Goal: Information Seeking & Learning: Learn about a topic

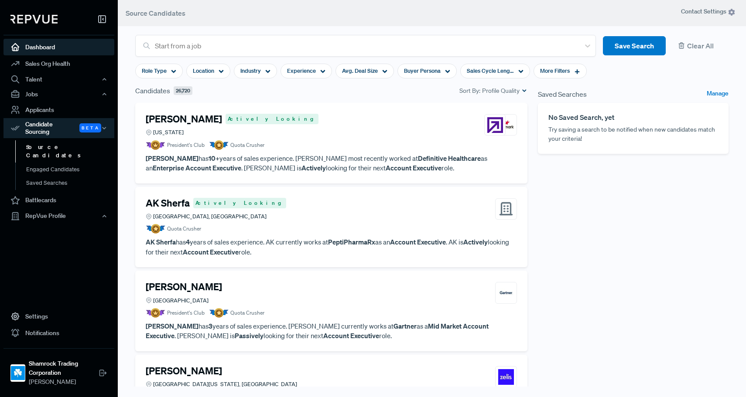
click at [39, 43] on link "Dashboard" at bounding box center [58, 47] width 111 height 17
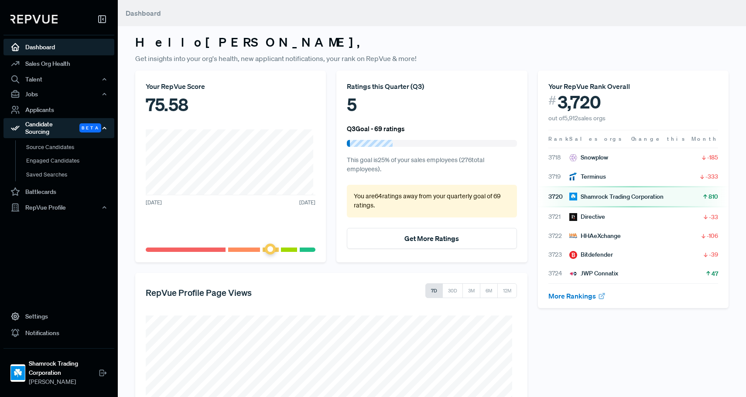
click at [51, 128] on div "Candidate Sourcing Beta" at bounding box center [58, 128] width 111 height 20
click at [51, 127] on div "Candidate Sourcing Beta" at bounding box center [58, 128] width 111 height 20
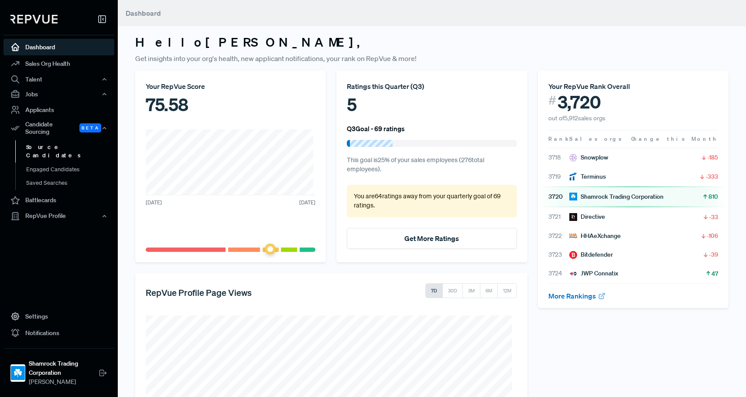
click at [46, 147] on link "Source Candidates" at bounding box center [70, 151] width 111 height 22
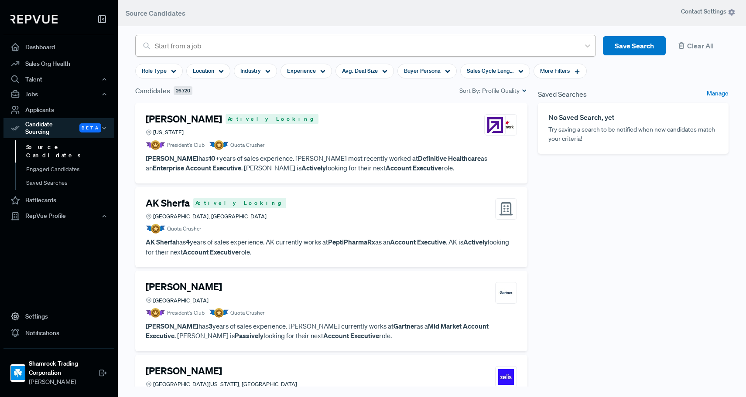
click at [265, 52] on div "Start from a job" at bounding box center [365, 46] width 429 height 16
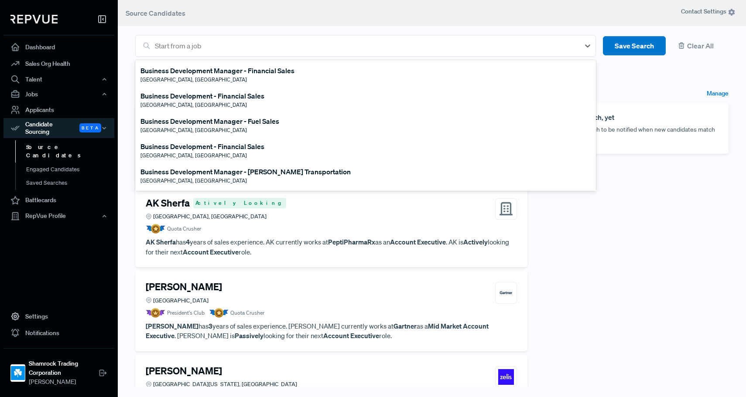
scroll to position [87, 0]
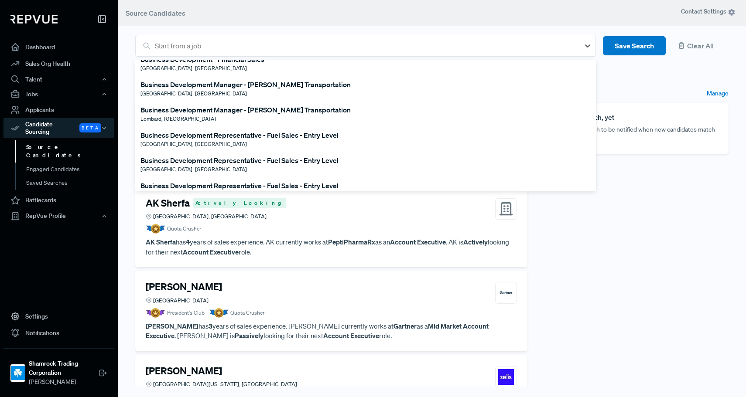
click at [229, 109] on div "Business Development Manager - [PERSON_NAME] Transportation" at bounding box center [245, 110] width 210 height 10
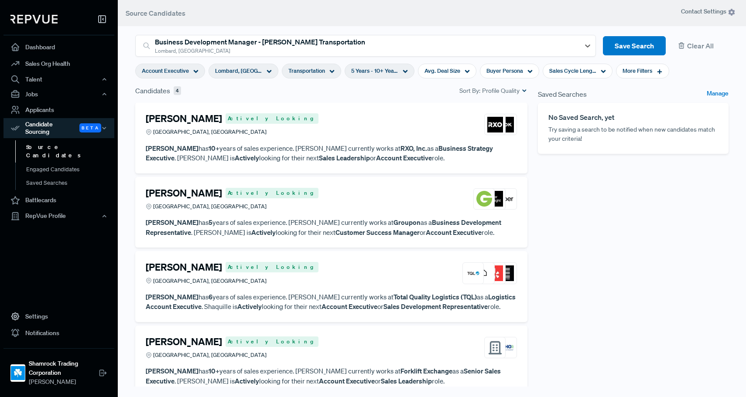
scroll to position [0, 0]
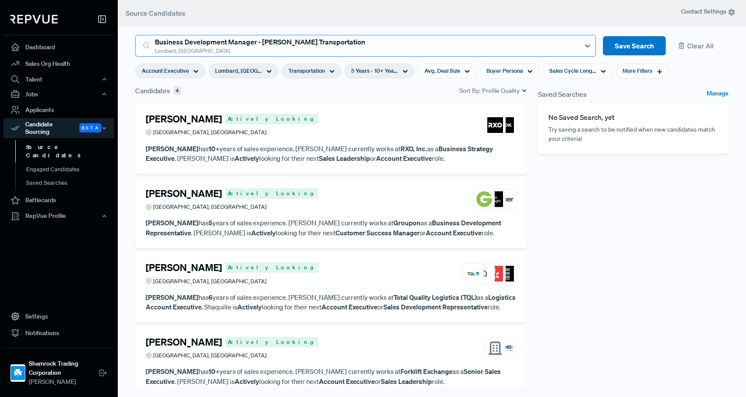
click at [364, 37] on div "Business Development Manager - [PERSON_NAME] Transportation" at bounding box center [365, 42] width 421 height 10
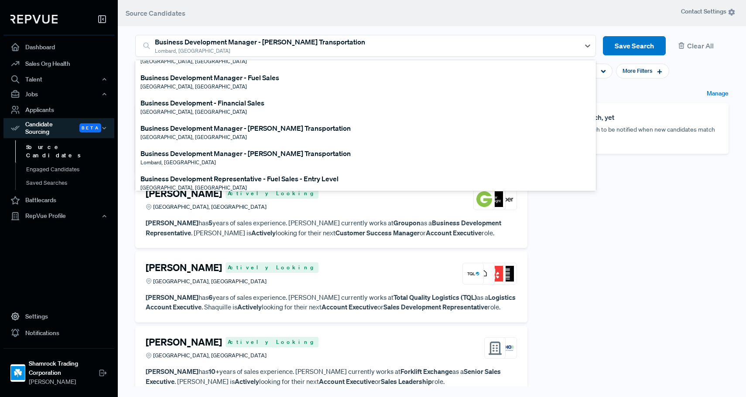
scroll to position [87, 0]
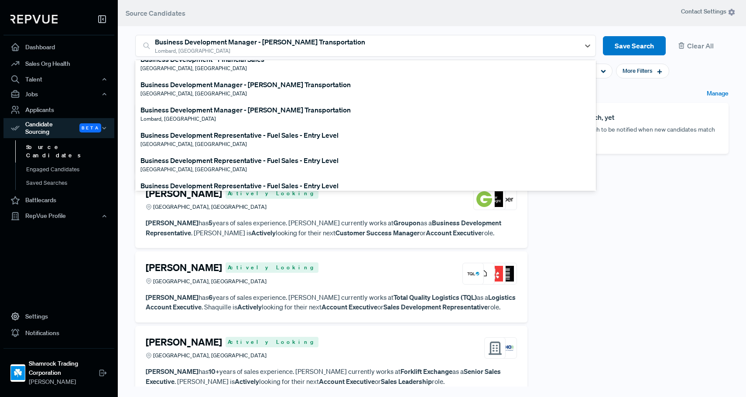
click at [229, 85] on div "Business Development Manager - [PERSON_NAME] Transportation" at bounding box center [245, 84] width 210 height 10
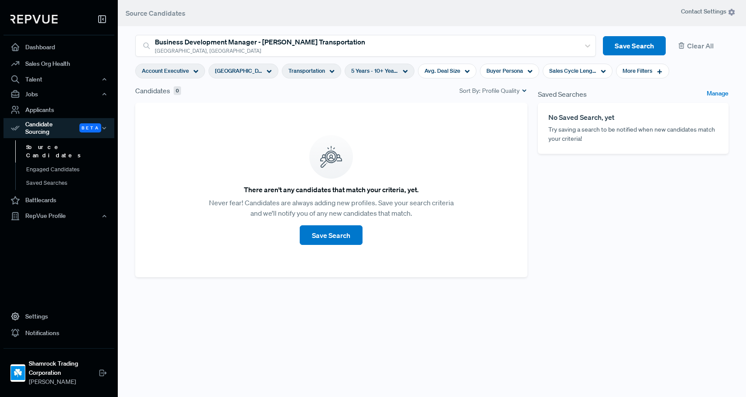
click at [329, 72] on icon at bounding box center [331, 71] width 5 height 5
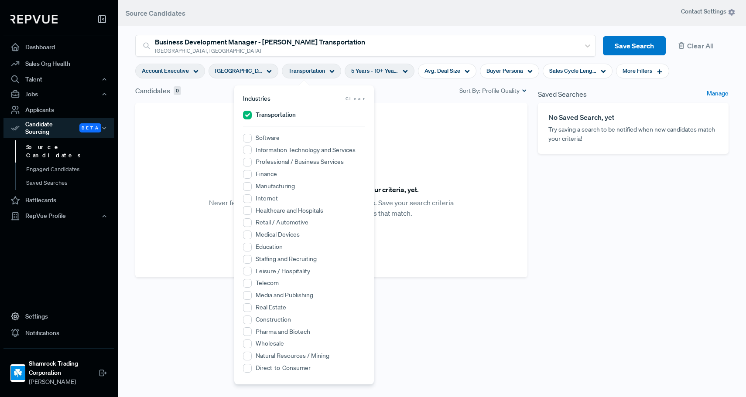
click at [363, 101] on span "Clear" at bounding box center [356, 99] width 20 height 7
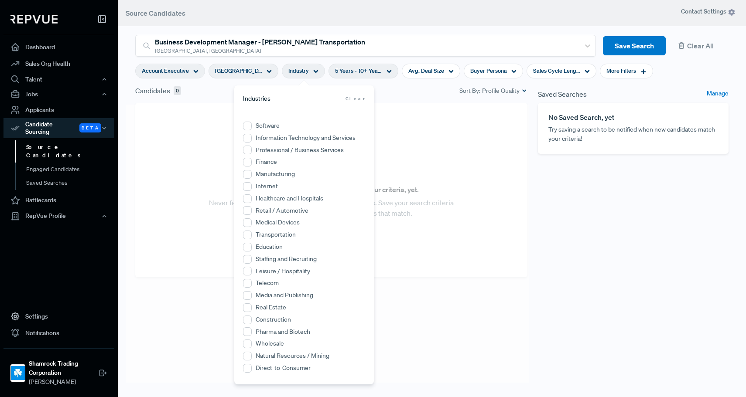
click at [397, 100] on div "Candidates 0 Sort By: Profile Quality" at bounding box center [331, 94] width 403 height 17
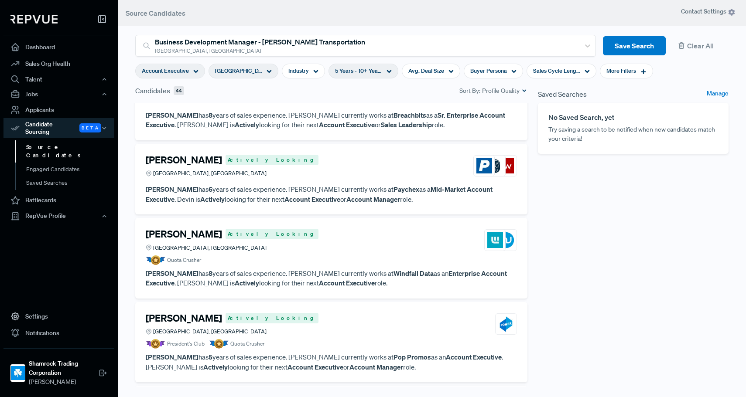
scroll to position [0, 0]
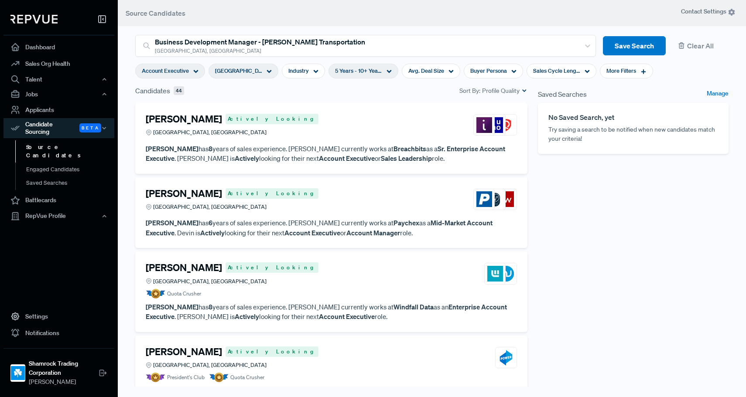
click at [246, 72] on span "[GEOGRAPHIC_DATA], [GEOGRAPHIC_DATA]" at bounding box center [238, 71] width 47 height 8
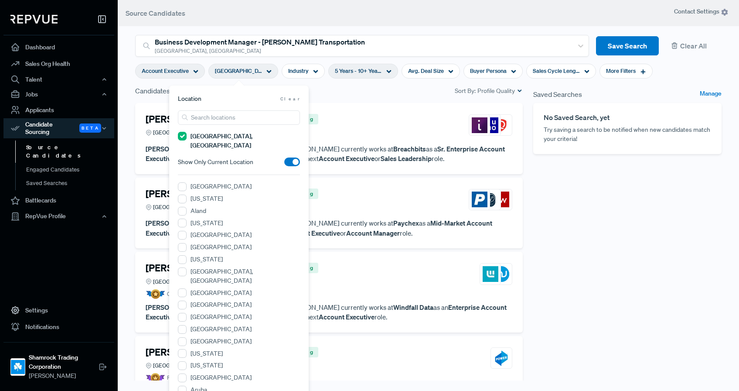
click at [363, 97] on div "Candidates 44 Sort By: Profile Quality" at bounding box center [329, 94] width 398 height 17
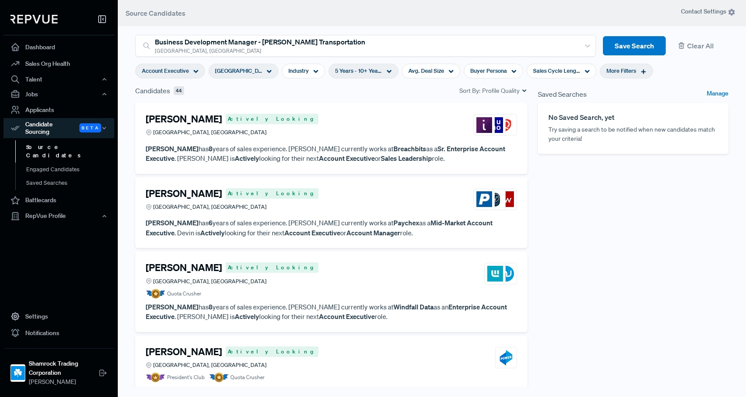
click at [627, 72] on div "More Filters" at bounding box center [626, 71] width 53 height 15
click at [606, 140] on span "Years Closing Experience" at bounding box center [590, 139] width 68 height 7
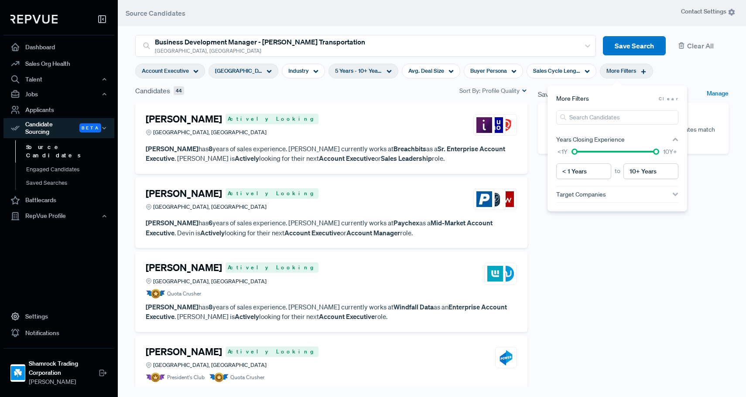
click at [604, 134] on div "Years Closing Experience" at bounding box center [617, 140] width 122 height 16
click at [609, 156] on div "Target Companies" at bounding box center [617, 155] width 122 height 7
click at [588, 116] on input "search" at bounding box center [617, 117] width 122 height 14
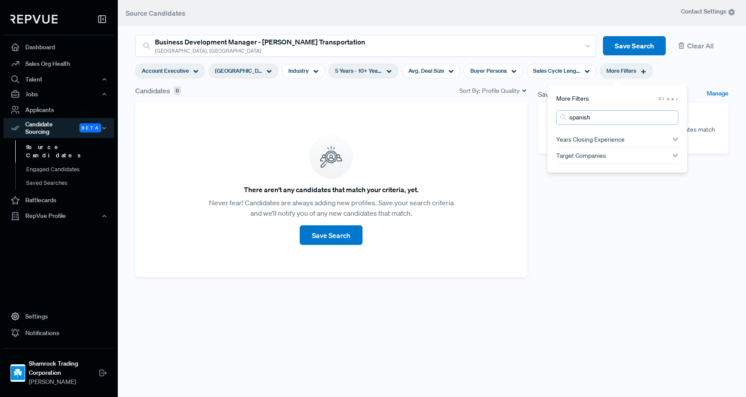
click at [594, 117] on input "spanish" at bounding box center [617, 117] width 122 height 14
click at [593, 117] on input "spanish" at bounding box center [617, 117] width 122 height 14
click at [592, 116] on input "spanish" at bounding box center [617, 117] width 122 height 14
type input "b"
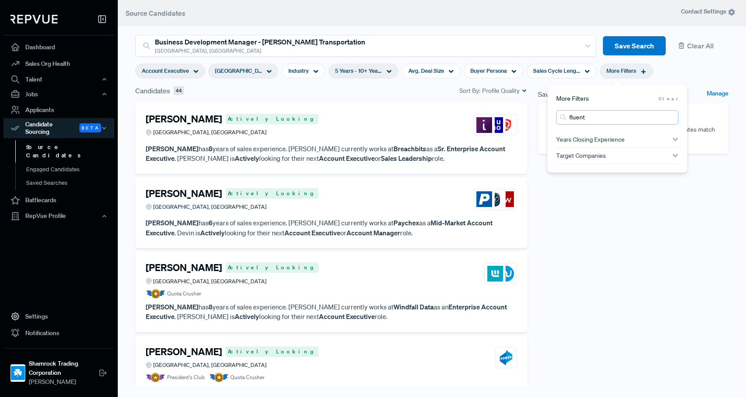
type input "fluent"
click at [615, 294] on div "Saved Searches Manage No Saved Search, yet Try saving a search to be notified w…" at bounding box center [633, 245] width 201 height 318
click at [640, 71] on icon at bounding box center [643, 71] width 6 height 6
click at [670, 98] on span "Clear" at bounding box center [669, 99] width 20 height 7
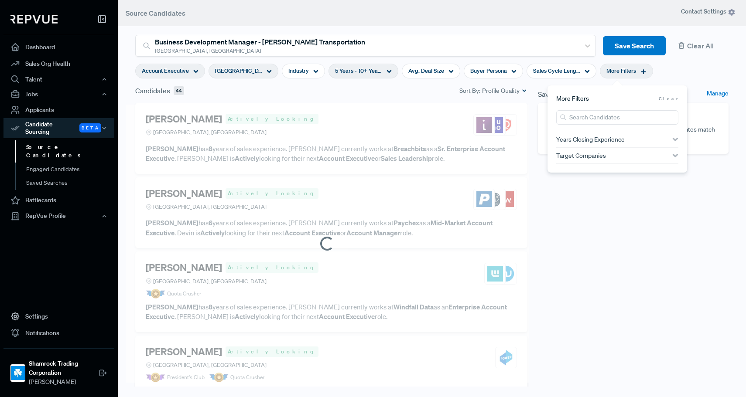
click at [618, 252] on div "Saved Searches Manage No Saved Search, yet Try saving a search to be notified w…" at bounding box center [633, 245] width 201 height 318
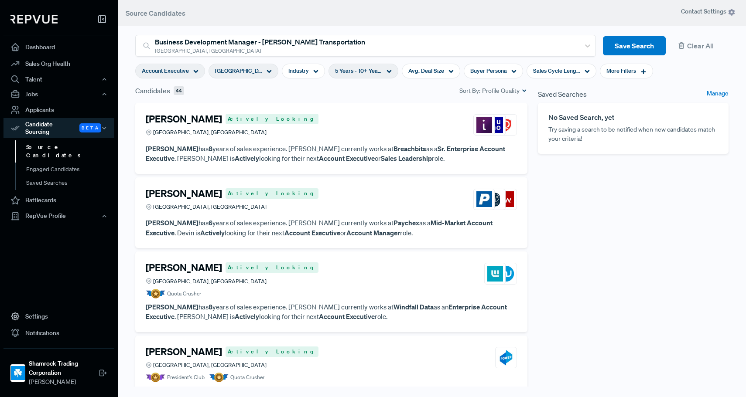
click at [318, 140] on article "[PERSON_NAME] Actively Looking [GEOGRAPHIC_DATA], [GEOGRAPHIC_DATA]" at bounding box center [331, 126] width 371 height 27
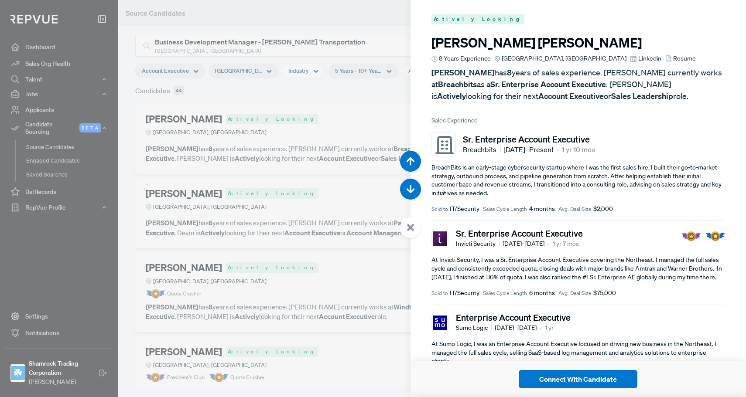
click at [360, 92] on div at bounding box center [373, 198] width 746 height 397
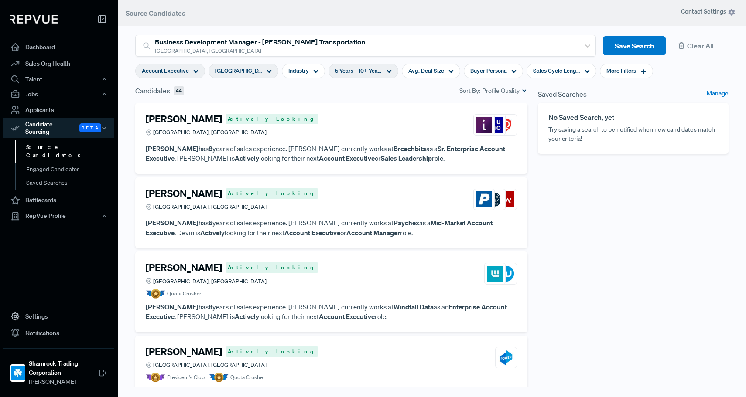
click at [300, 120] on div "[PERSON_NAME] Actively Looking [GEOGRAPHIC_DATA], [GEOGRAPHIC_DATA]" at bounding box center [331, 125] width 371 height 24
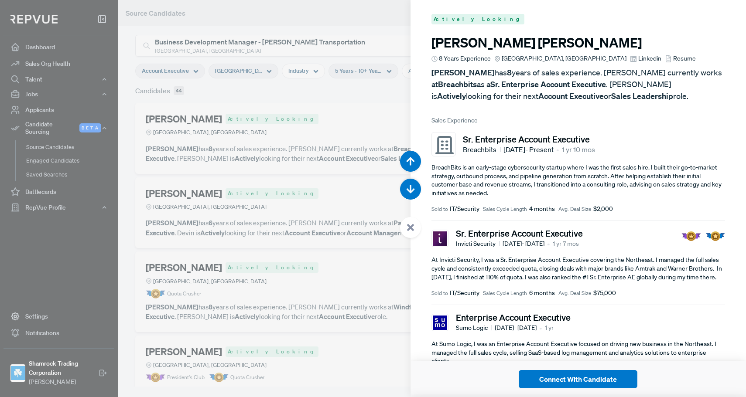
click at [302, 113] on div at bounding box center [373, 198] width 746 height 397
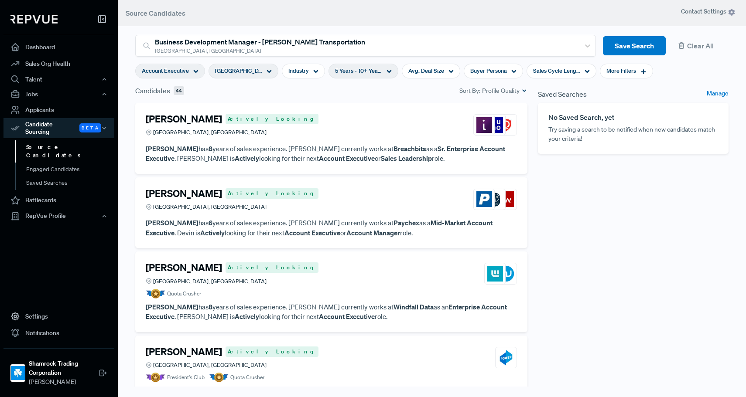
click at [317, 131] on div "[PERSON_NAME] Actively Looking [GEOGRAPHIC_DATA], [GEOGRAPHIC_DATA]" at bounding box center [331, 125] width 371 height 24
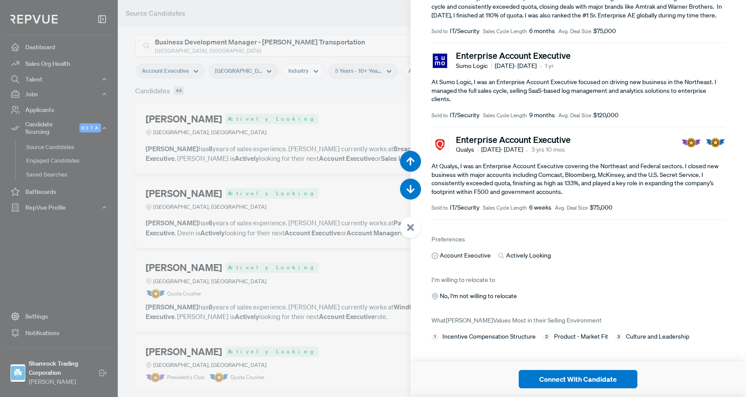
scroll to position [269, 0]
click at [407, 164] on icon "button" at bounding box center [410, 161] width 9 height 9
click at [410, 195] on button "button" at bounding box center [410, 189] width 21 height 21
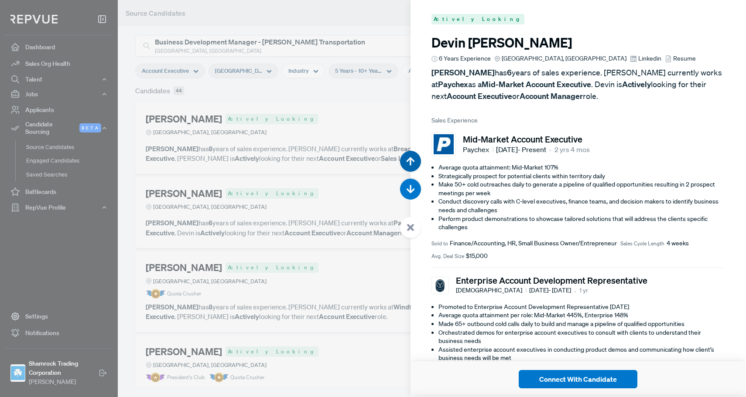
click at [414, 155] on button "button" at bounding box center [410, 161] width 21 height 21
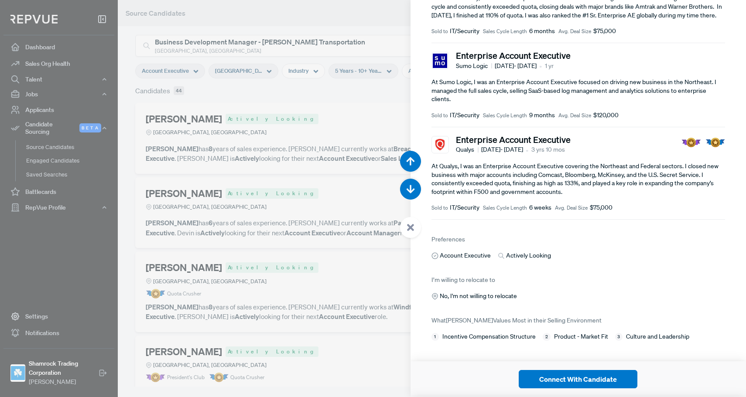
click at [341, 113] on div at bounding box center [373, 198] width 746 height 397
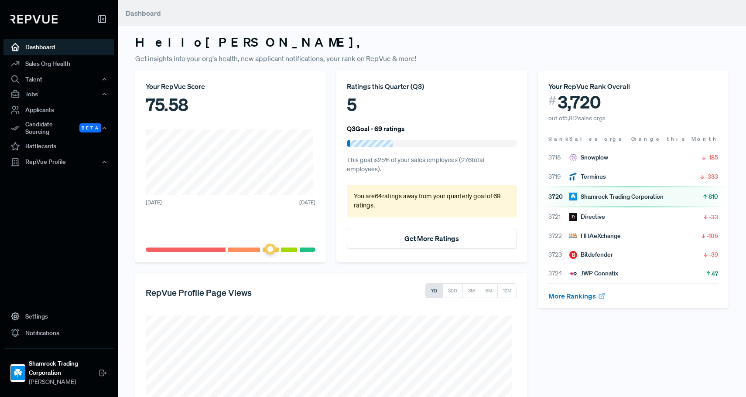
click at [307, 269] on div "Your RepVue Score 75.58 [DATE] [DATE] Ratings this Quarter ( Q3 ) 5 Q3 Goal - 6…" at bounding box center [331, 290] width 403 height 439
click at [44, 129] on div "Candidate Sourcing Beta" at bounding box center [58, 128] width 111 height 20
click at [45, 154] on link "Engaged Candidates" at bounding box center [70, 165] width 111 height 22
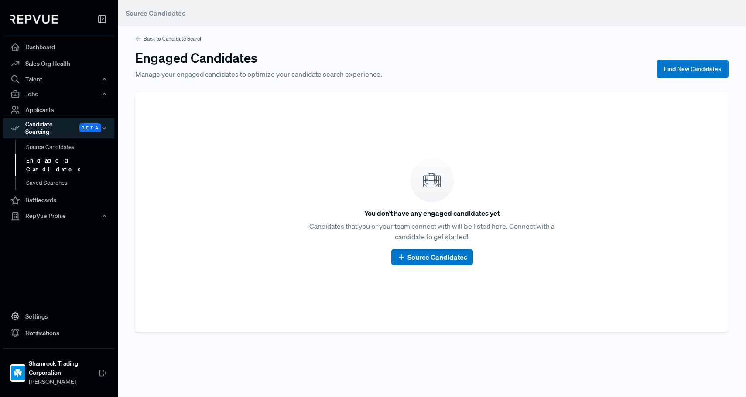
click at [221, 253] on article "You don't have any engaged candidates yet Candidates that you or your team conn…" at bounding box center [432, 212] width 572 height 219
click at [220, 183] on article "You don't have any engaged candidates yet Candidates that you or your team conn…" at bounding box center [432, 212] width 572 height 219
click at [52, 142] on link "Source Candidates" at bounding box center [70, 151] width 111 height 22
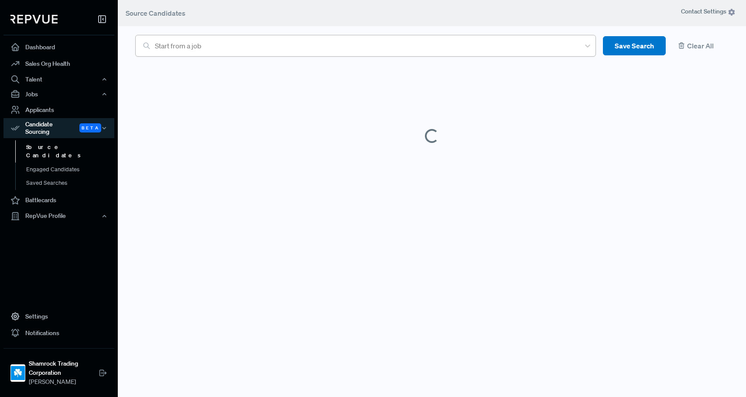
click at [250, 47] on div at bounding box center [365, 46] width 421 height 12
click at [266, 9] on header "Source Candidates" at bounding box center [432, 13] width 628 height 26
click at [59, 140] on link "Source Candidates" at bounding box center [70, 151] width 111 height 22
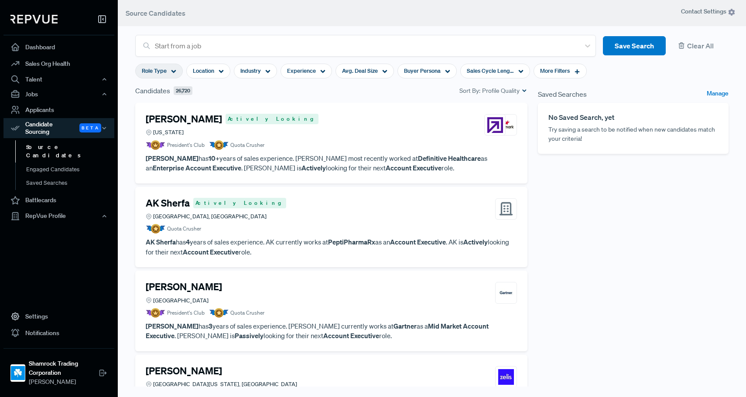
click at [159, 74] on span "Role Type" at bounding box center [154, 71] width 25 height 8
click at [338, 95] on div "Candidates 26,720 Sort By: Profile Quality" at bounding box center [331, 91] width 392 height 10
click at [219, 72] on div "Location" at bounding box center [208, 71] width 44 height 15
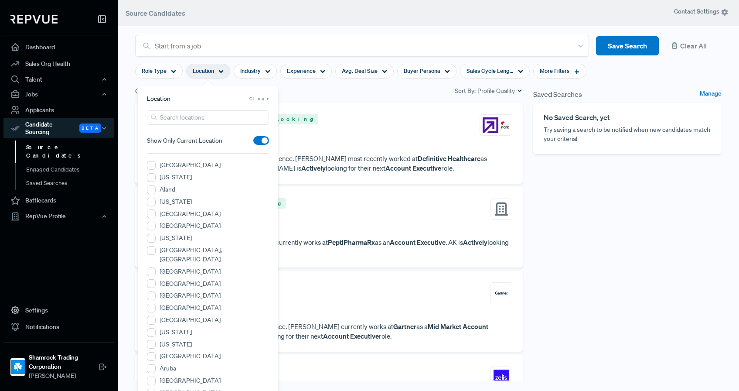
click at [356, 99] on div "Candidates 26,720 Sort By: Profile Quality" at bounding box center [329, 94] width 398 height 17
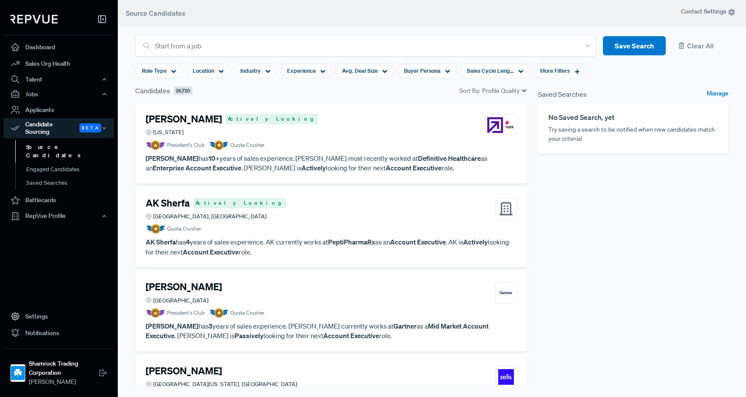
click at [318, 91] on div "Candidates 26,720 Sort By: Profile Quality" at bounding box center [331, 91] width 392 height 10
click at [314, 66] on div "Experience" at bounding box center [306, 71] width 51 height 15
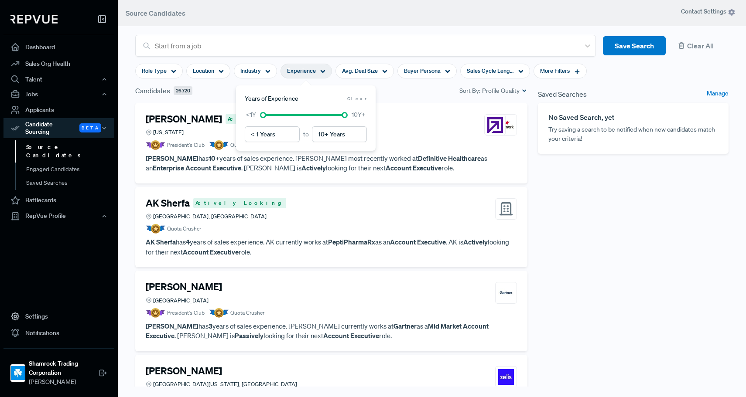
click at [414, 105] on div "Matthew Hayes Actively Looking Florida President's Club Quota Crusher Matthew H…" at bounding box center [331, 143] width 392 height 81
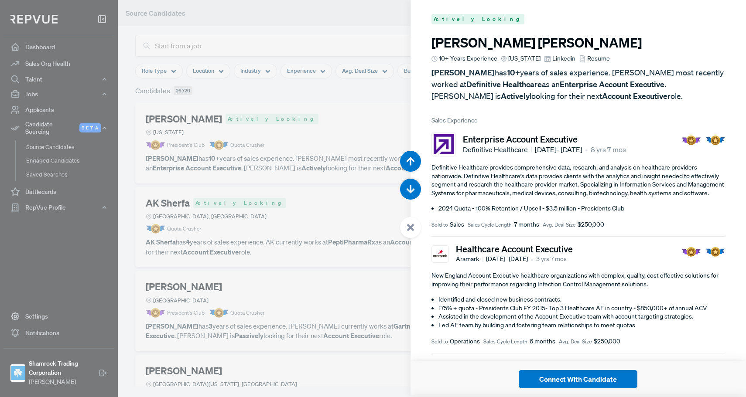
click at [342, 102] on div at bounding box center [373, 198] width 746 height 397
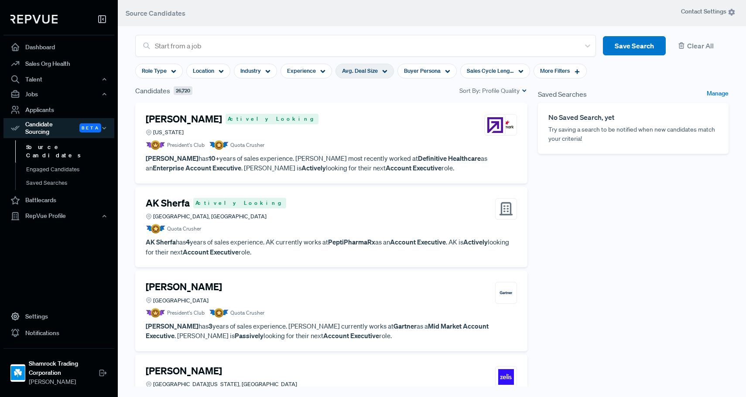
click at [382, 69] on icon at bounding box center [384, 71] width 5 height 5
click at [416, 14] on header "Source Candidates" at bounding box center [432, 13] width 628 height 26
click at [432, 72] on span "Buyer Persona" at bounding box center [422, 71] width 37 height 8
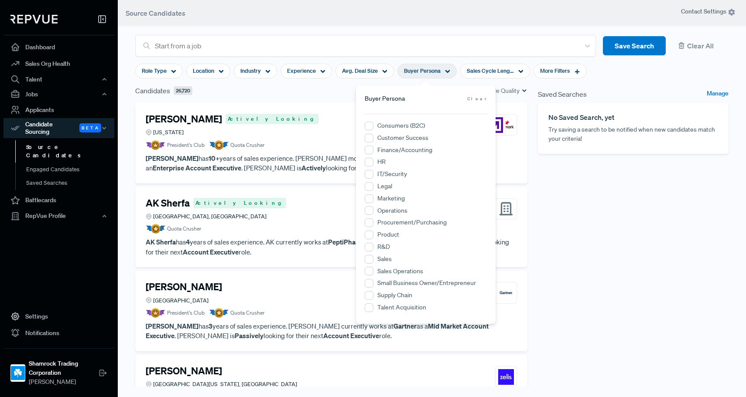
click at [448, 7] on header "Source Candidates" at bounding box center [432, 13] width 628 height 26
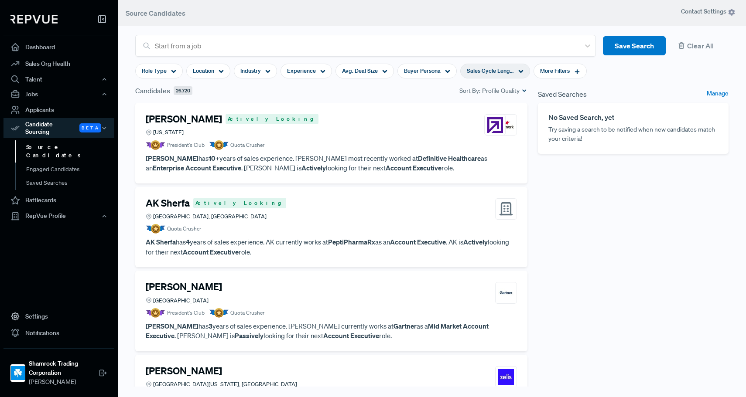
click at [510, 71] on span "Sales Cycle Length" at bounding box center [490, 71] width 47 height 8
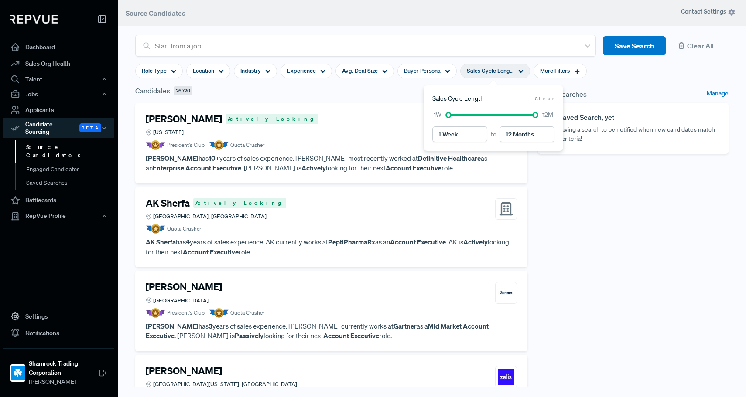
click at [495, 13] on header "Source Candidates" at bounding box center [432, 13] width 628 height 26
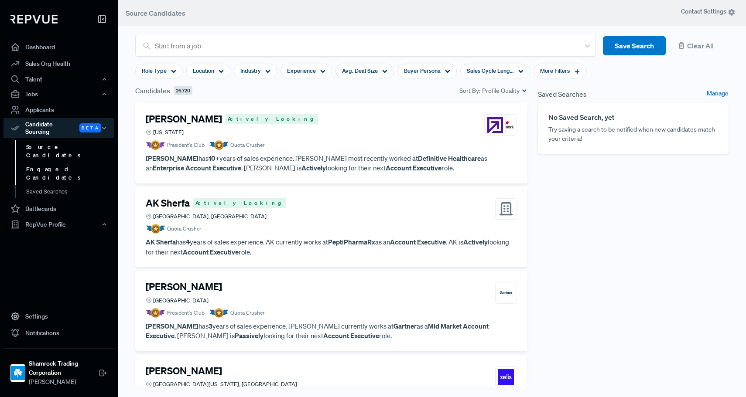
click at [36, 163] on link "Engaged Candidates" at bounding box center [70, 174] width 111 height 22
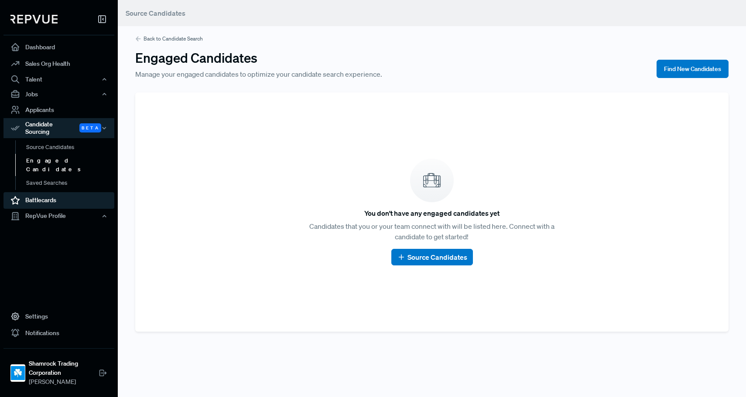
click at [62, 192] on link "Battlecards" at bounding box center [58, 200] width 111 height 17
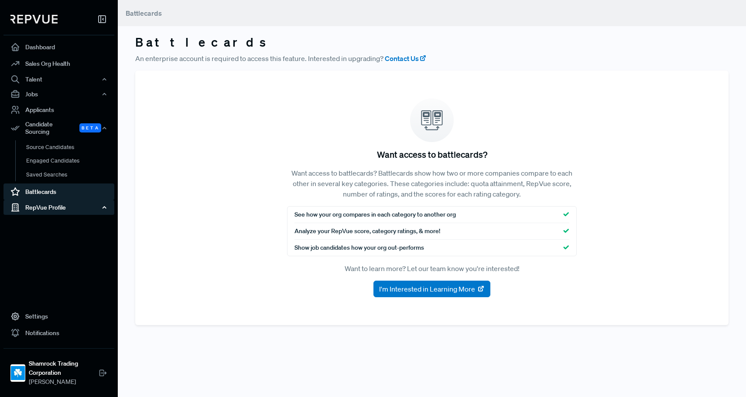
click at [53, 201] on div "RepVue Profile" at bounding box center [58, 207] width 111 height 15
click at [53, 219] on link "Profile Overview" at bounding box center [70, 228] width 111 height 22
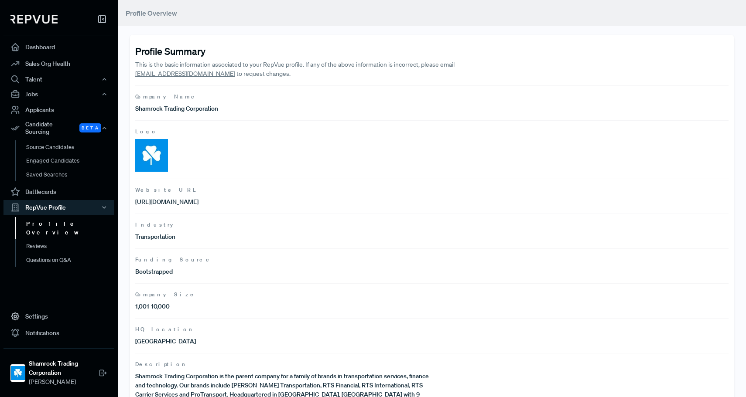
scroll to position [29, 0]
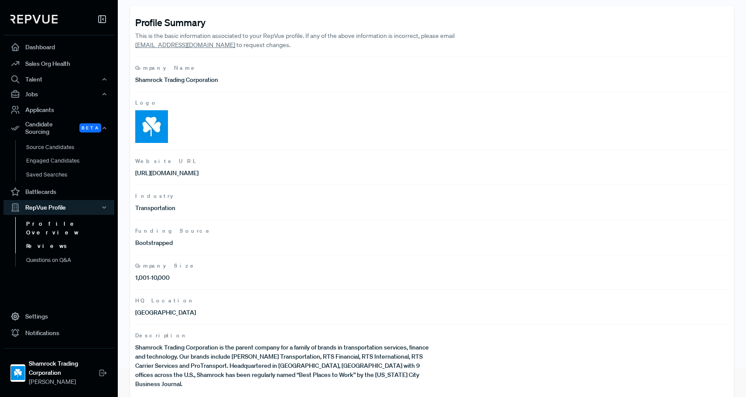
click at [46, 240] on link "Reviews" at bounding box center [70, 247] width 111 height 14
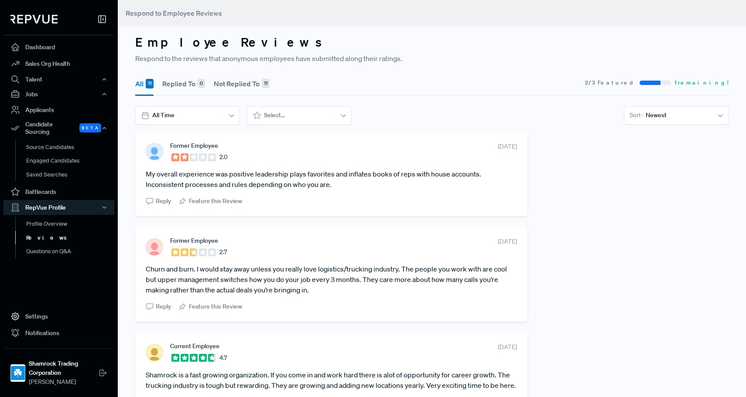
click at [281, 167] on section "Former Employee 2.0 August 4, 2025 My overall experience was positive leadershi…" at bounding box center [331, 174] width 371 height 64
click at [45, 126] on div "Candidate Sourcing Beta" at bounding box center [58, 128] width 111 height 20
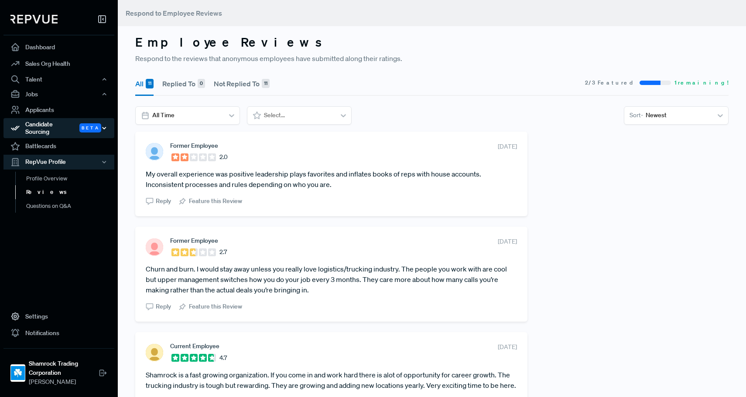
click at [44, 127] on div "Candidate Sourcing Beta" at bounding box center [58, 128] width 111 height 20
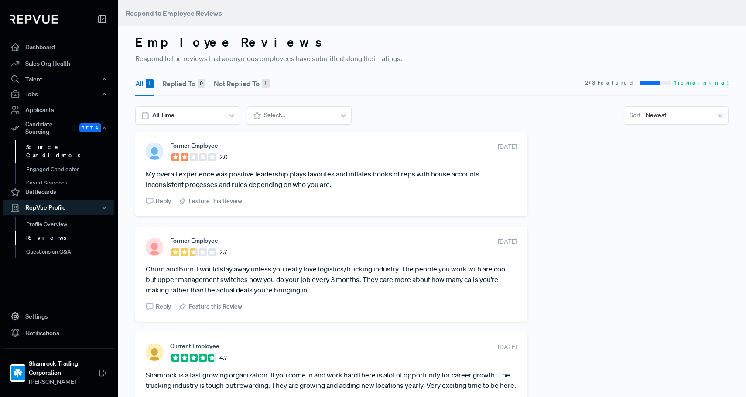
click at [44, 140] on link "Source Candidates" at bounding box center [70, 151] width 111 height 22
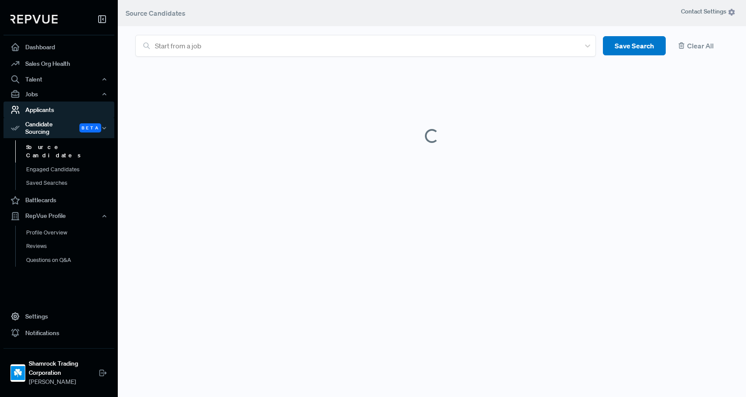
click at [47, 112] on link "Applicants" at bounding box center [58, 110] width 111 height 17
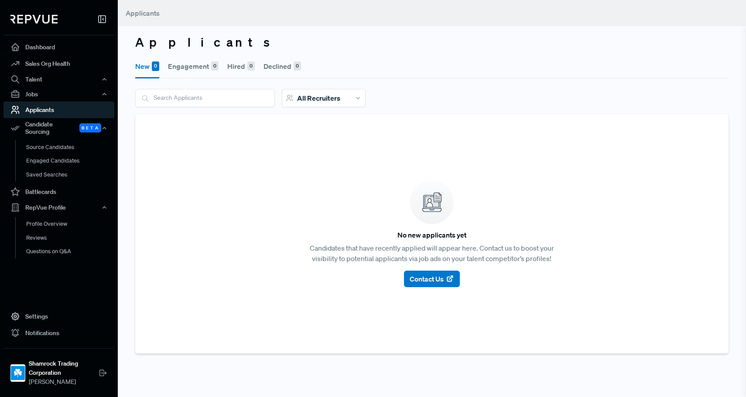
drag, startPoint x: 440, startPoint y: 74, endPoint x: 428, endPoint y: 75, distance: 11.8
click at [440, 74] on div "New 0 Engagement 0 Hired 0 Declined 0" at bounding box center [431, 65] width 593 height 25
click at [40, 94] on div "Jobs" at bounding box center [58, 94] width 111 height 15
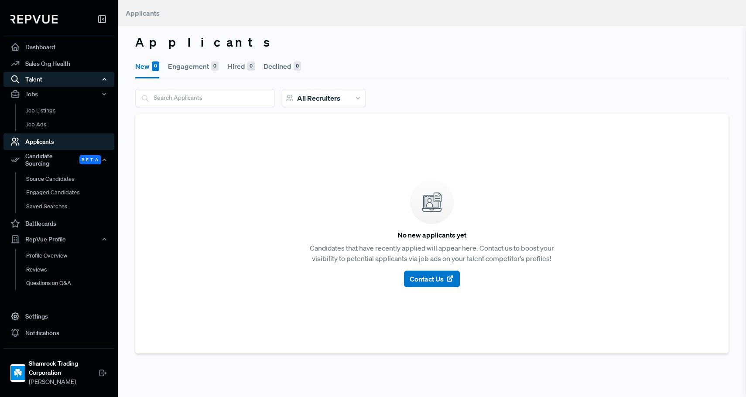
click at [38, 81] on div "Talent" at bounding box center [58, 79] width 111 height 15
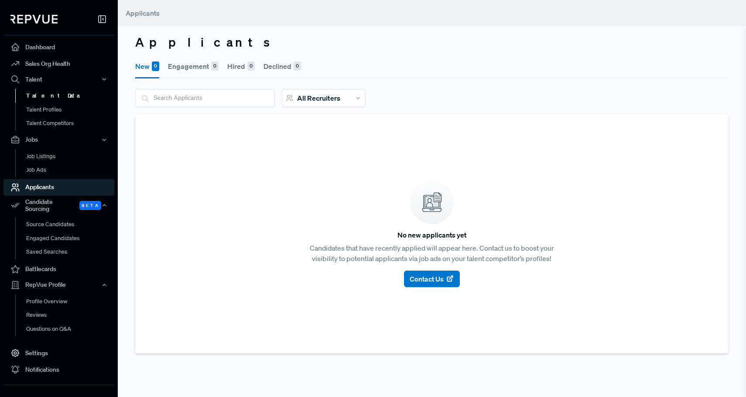
click at [35, 97] on link "Talent Data" at bounding box center [70, 96] width 111 height 14
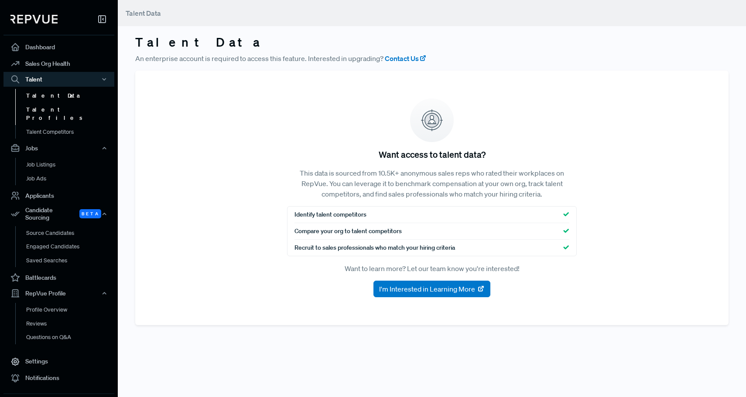
click at [38, 106] on link "Talent Profiles" at bounding box center [70, 114] width 111 height 22
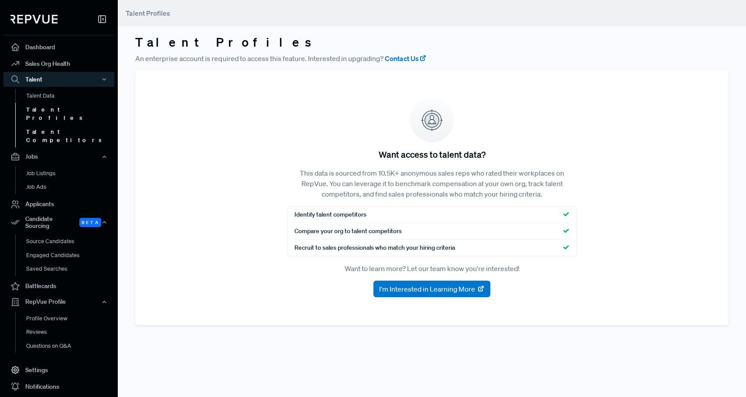
click at [54, 125] on link "Talent Competitors" at bounding box center [70, 136] width 111 height 22
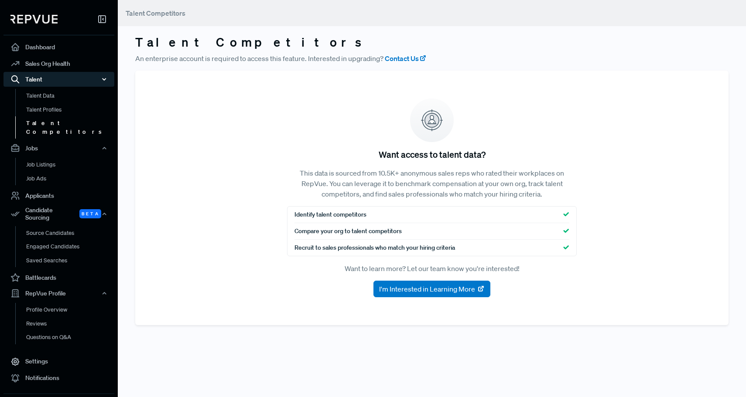
click at [41, 83] on div "Talent" at bounding box center [58, 79] width 111 height 15
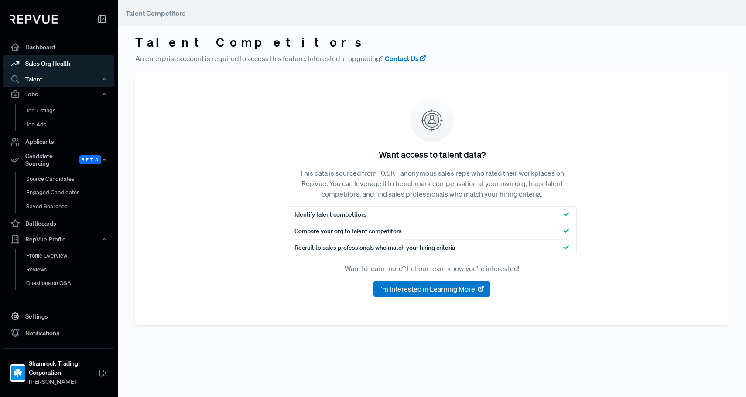
click at [48, 62] on link "Sales Org Health" at bounding box center [58, 63] width 111 height 17
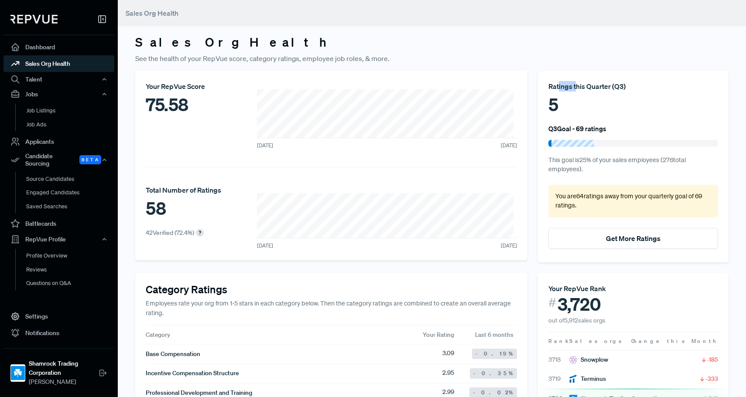
drag, startPoint x: 555, startPoint y: 87, endPoint x: 579, endPoint y: 86, distance: 24.4
click at [572, 86] on div "Ratings this Quarter ( Q3 )" at bounding box center [633, 86] width 170 height 10
drag, startPoint x: 588, startPoint y: 85, endPoint x: 555, endPoint y: 90, distance: 33.5
click at [562, 87] on div "Ratings this Quarter ( Q3 )" at bounding box center [633, 86] width 170 height 10
drag, startPoint x: 553, startPoint y: 90, endPoint x: 575, endPoint y: 90, distance: 22.3
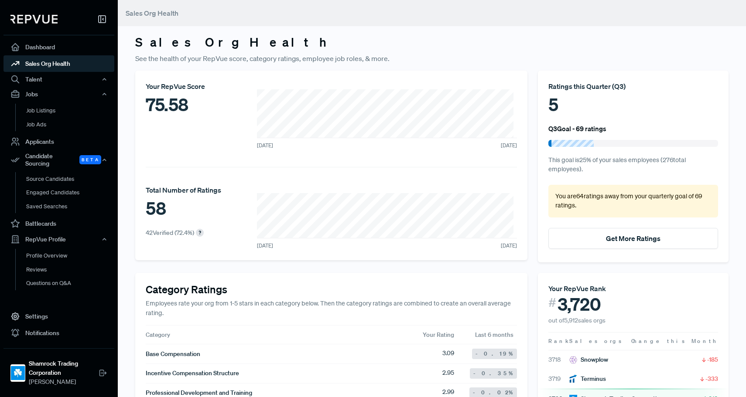
click at [553, 90] on div "Ratings this Quarter ( Q3 )" at bounding box center [633, 86] width 170 height 10
